Goal: Obtain resource: Download file/media

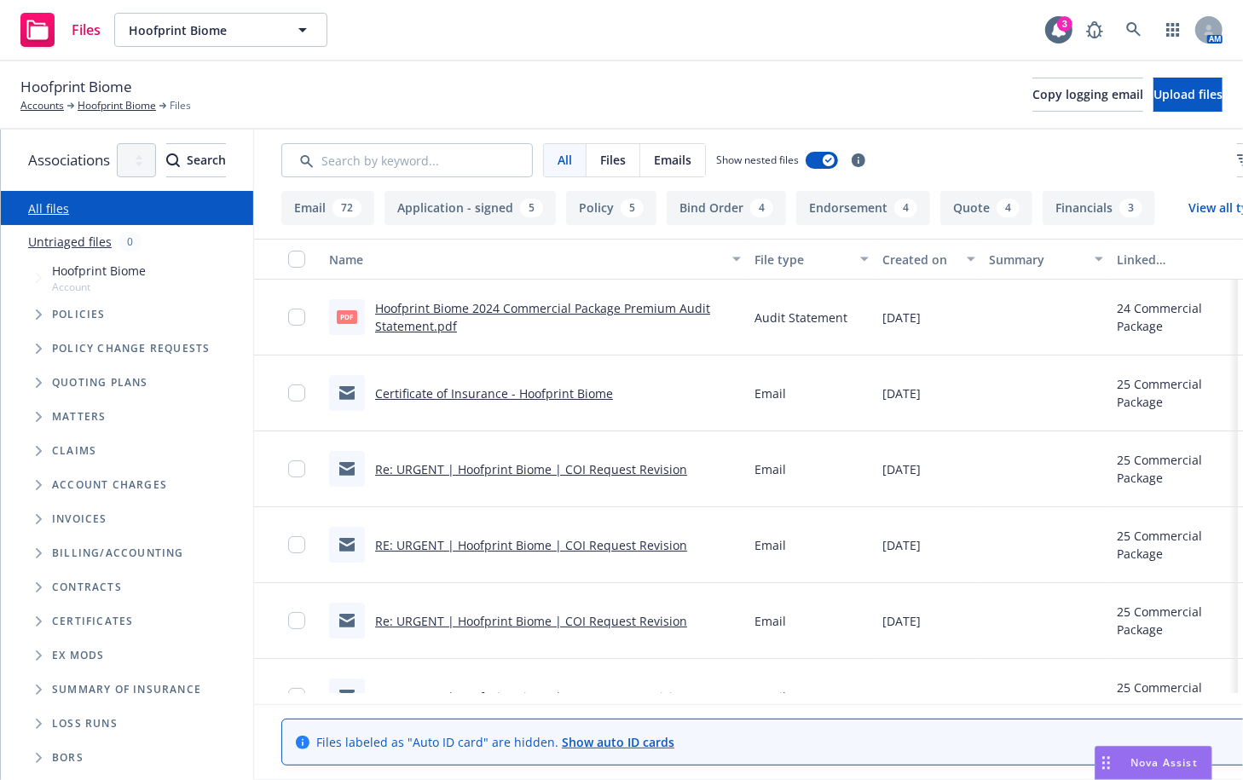
click at [43, 298] on div "Policies" at bounding box center [135, 315] width 235 height 34
click at [44, 316] on span "Tree Example" at bounding box center [38, 314] width 27 height 27
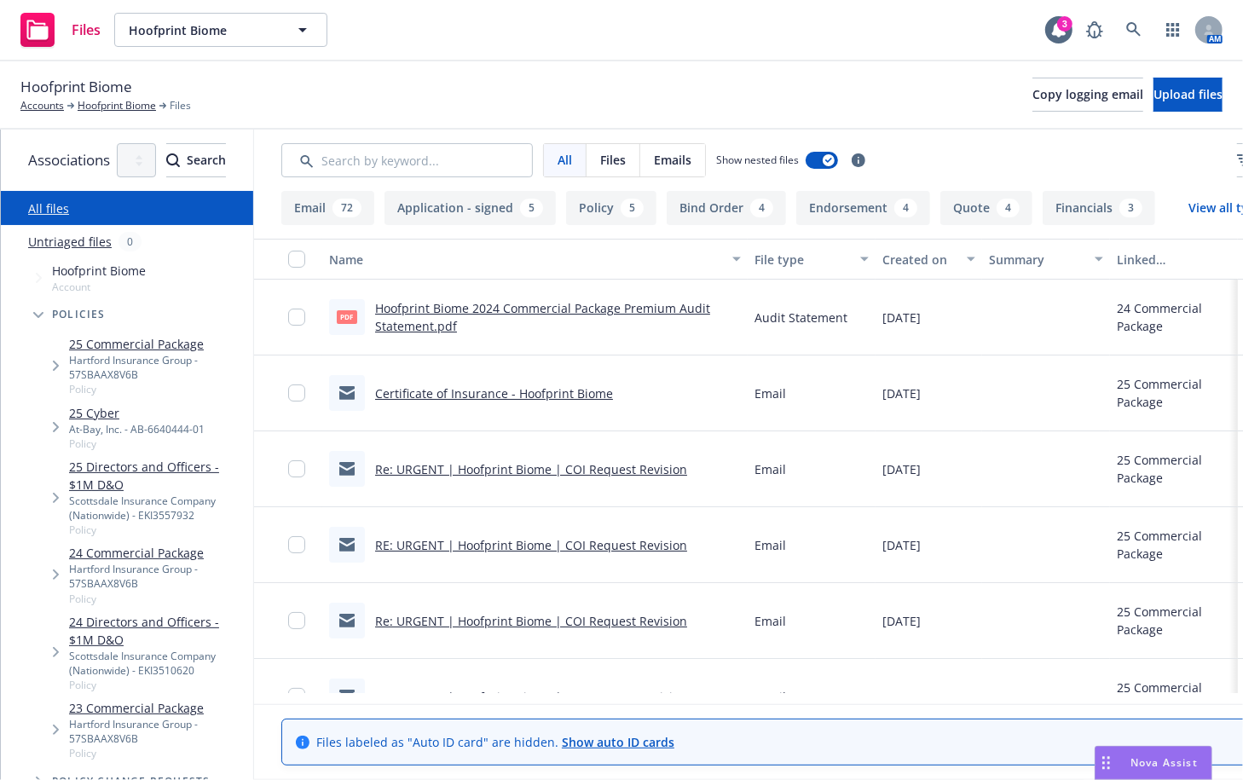
click at [180, 344] on link "25 Commercial Package" at bounding box center [157, 344] width 177 height 18
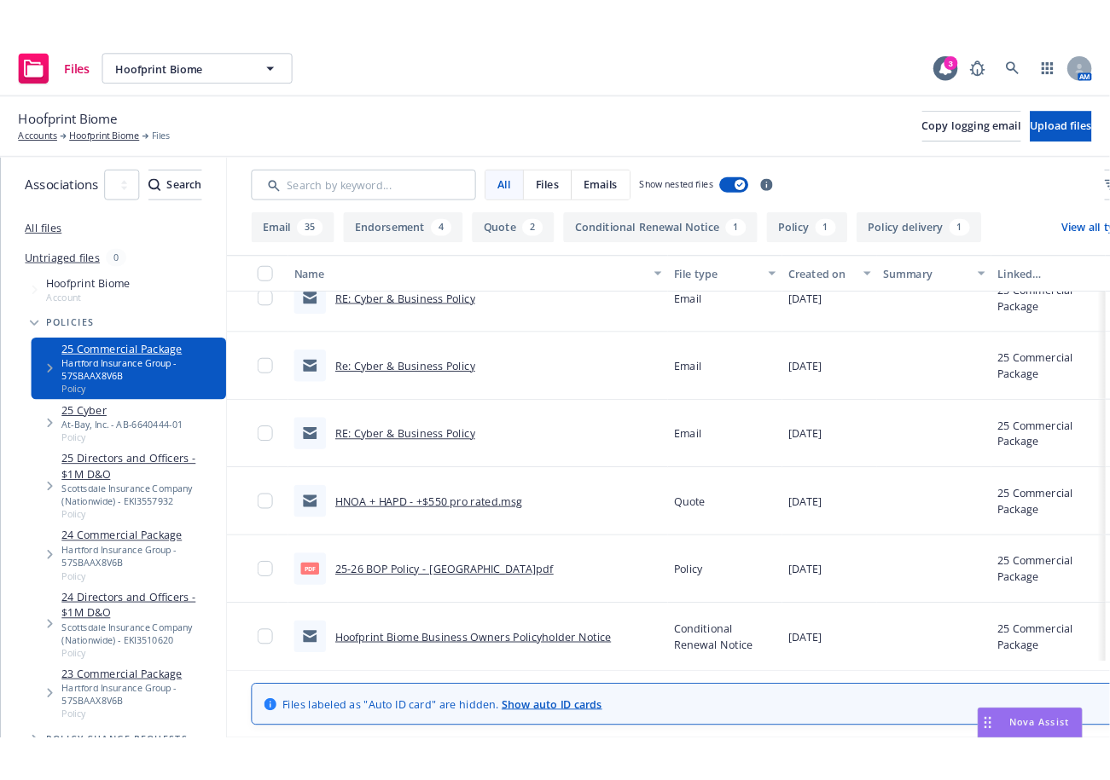
scroll to position [2891, 0]
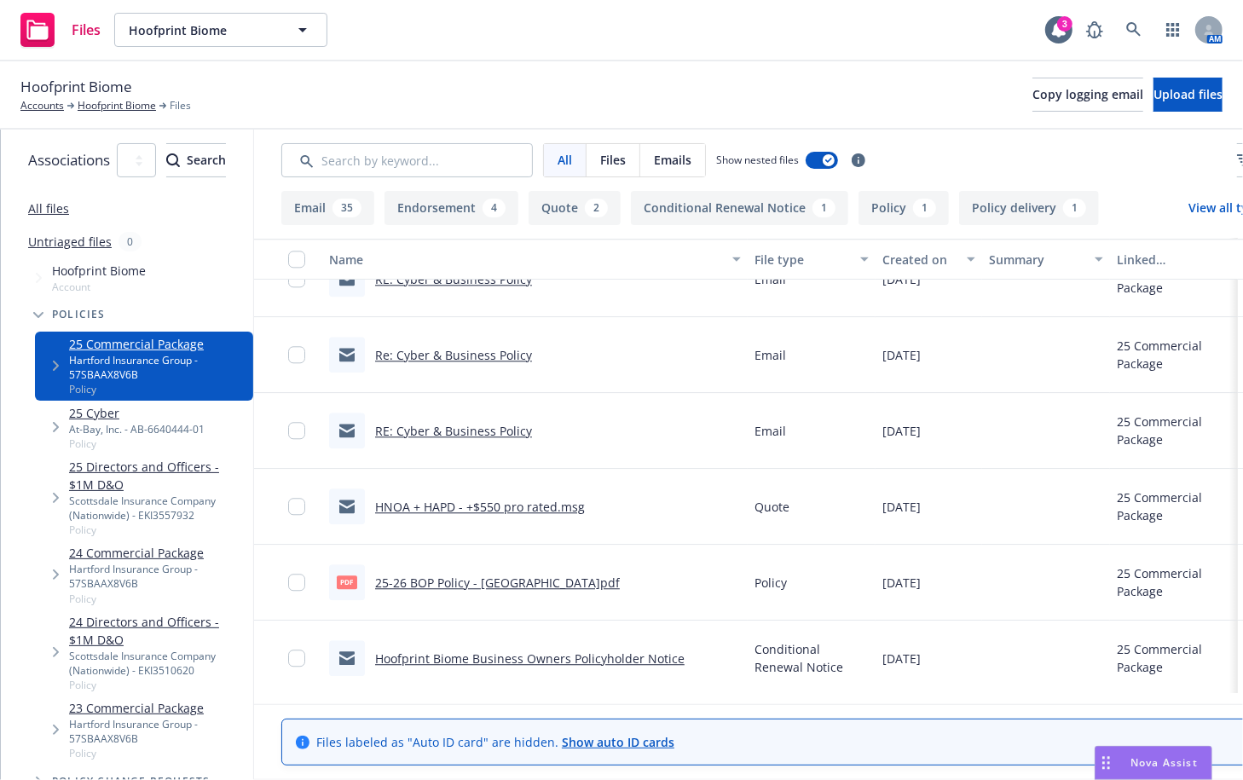
click at [566, 577] on link "25-26 BOP Policy - [GEOGRAPHIC_DATA]pdf" at bounding box center [497, 583] width 245 height 16
drag, startPoint x: 594, startPoint y: 79, endPoint x: 614, endPoint y: 61, distance: 26.6
click at [596, 71] on div "Hoofprint Biome Accounts Hoofprint Biome Files Copy logging email Upload files" at bounding box center [621, 95] width 1243 height 68
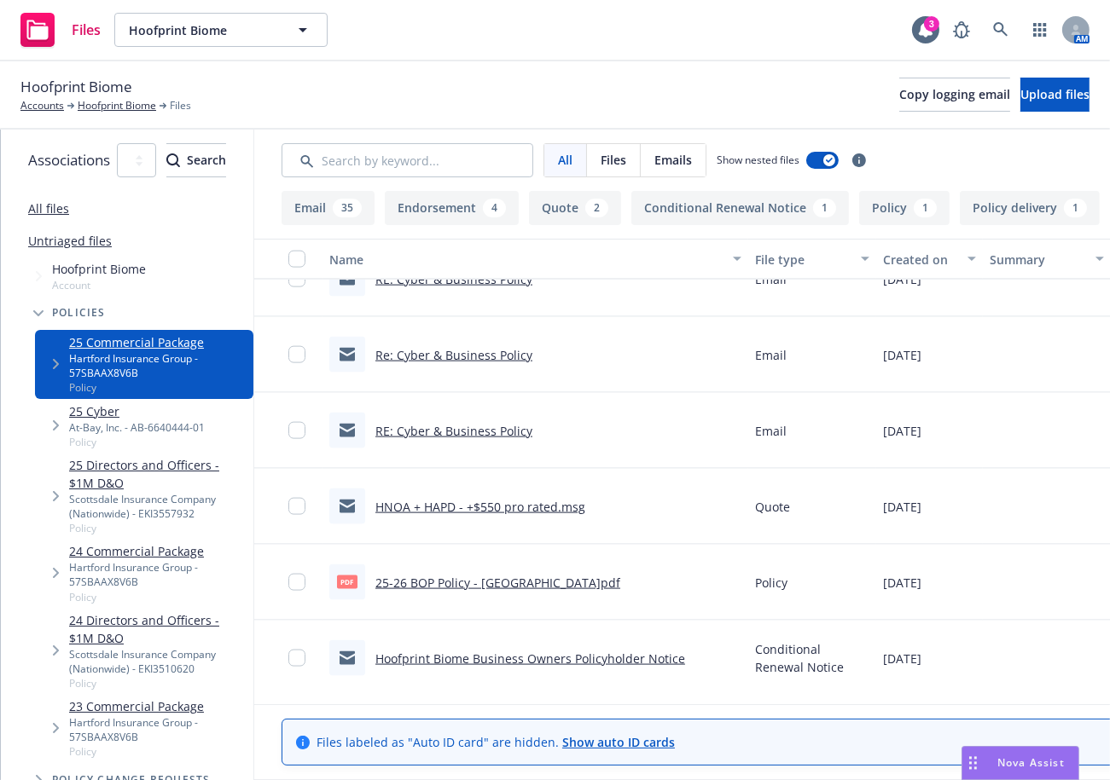
scroll to position [2652, 0]
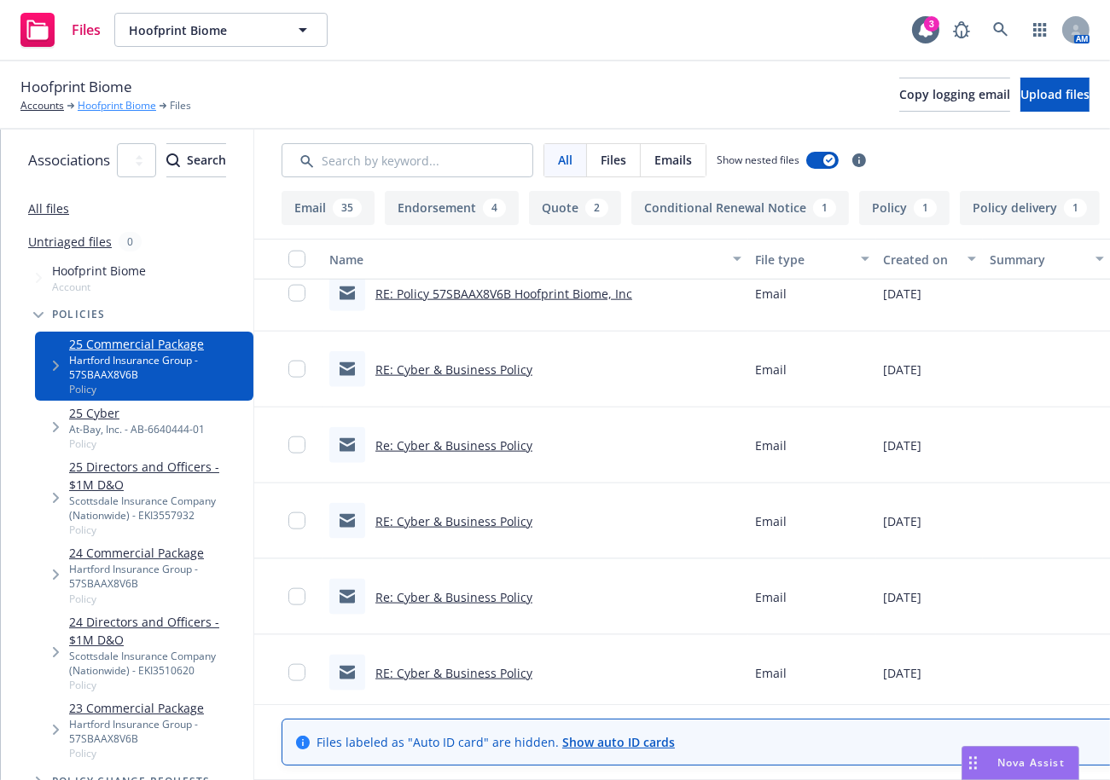
click at [87, 107] on link "Hoofprint Biome" at bounding box center [117, 105] width 78 height 15
